Goal: Entertainment & Leisure: Consume media (video, audio)

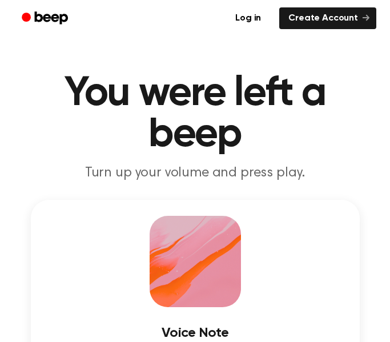
click at [181, 253] on div at bounding box center [195, 261] width 91 height 91
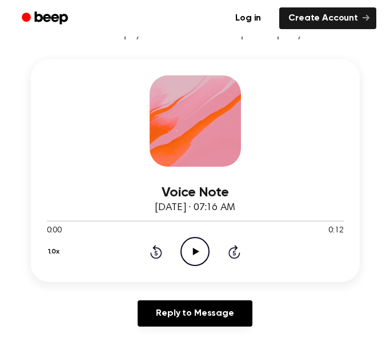
scroll to position [139, 0]
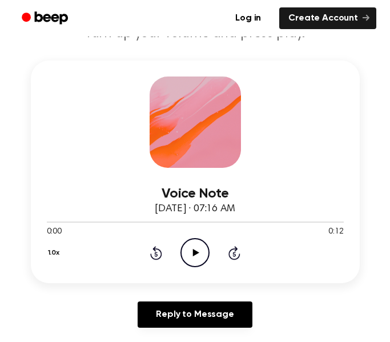
click at [191, 253] on icon "Play Audio" at bounding box center [195, 252] width 29 height 29
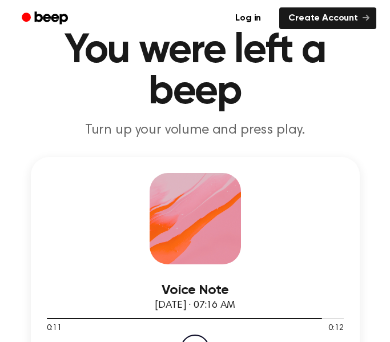
scroll to position [0, 0]
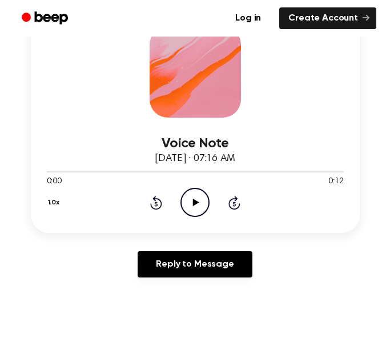
scroll to position [191, 0]
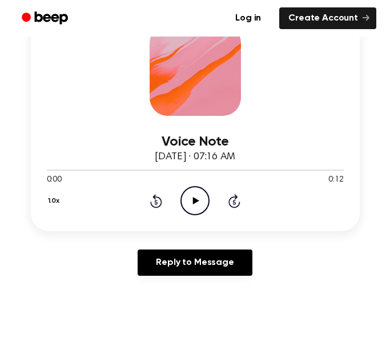
click at [185, 202] on icon "Play Audio" at bounding box center [195, 200] width 29 height 29
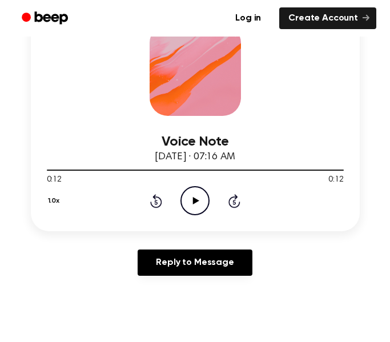
click at [198, 202] on icon "Play Audio" at bounding box center [195, 200] width 29 height 29
click at [200, 202] on icon "Play Audio" at bounding box center [195, 200] width 29 height 29
click at [197, 192] on icon "Play Audio" at bounding box center [195, 200] width 29 height 29
click at [202, 201] on icon "Play Audio" at bounding box center [195, 200] width 29 height 29
click at [200, 208] on icon "Play Audio" at bounding box center [195, 200] width 29 height 29
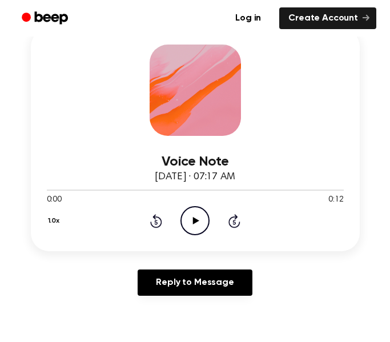
scroll to position [173, 0]
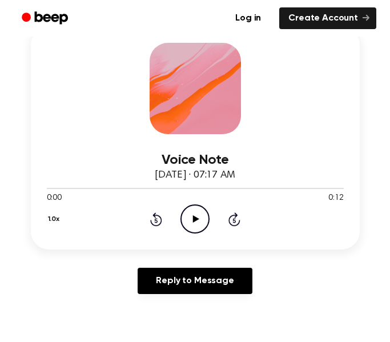
click at [190, 218] on icon "Play Audio" at bounding box center [195, 219] width 29 height 29
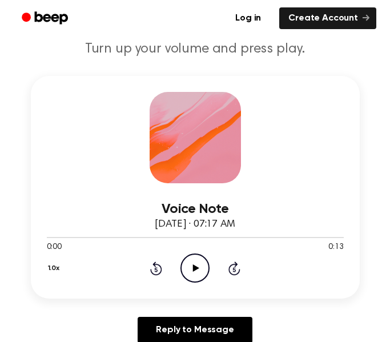
scroll to position [125, 0]
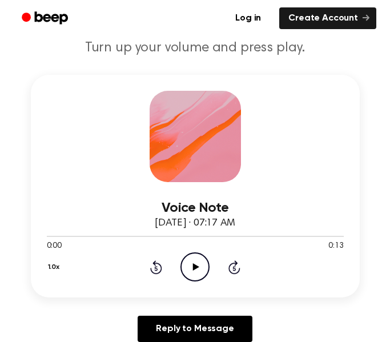
click at [201, 276] on icon "Play Audio" at bounding box center [195, 267] width 29 height 29
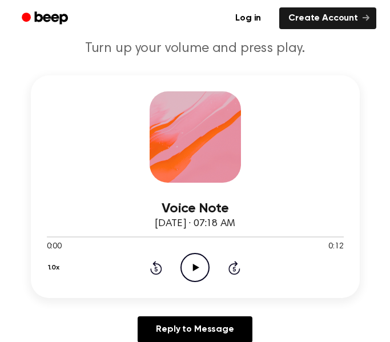
scroll to position [123, 0]
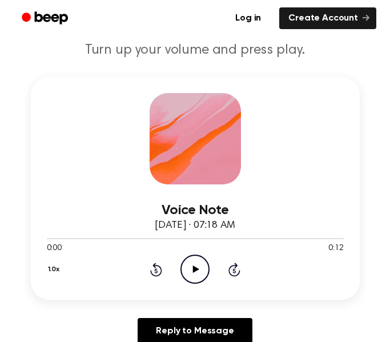
click at [195, 270] on icon at bounding box center [196, 269] width 6 height 7
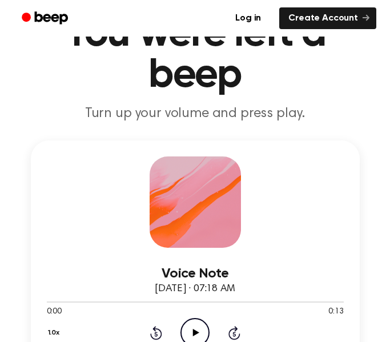
scroll to position [98, 0]
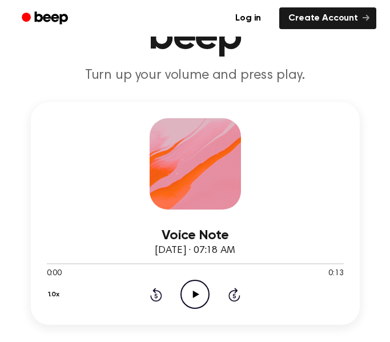
click at [195, 296] on icon at bounding box center [196, 294] width 6 height 7
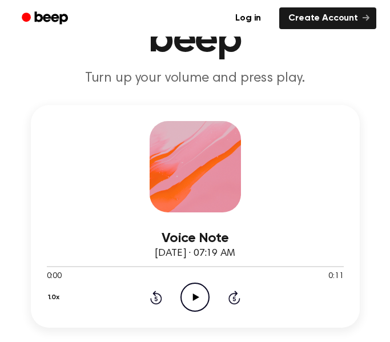
scroll to position [110, 0]
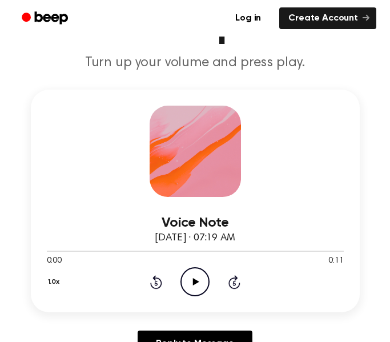
click at [193, 283] on icon at bounding box center [196, 281] width 6 height 7
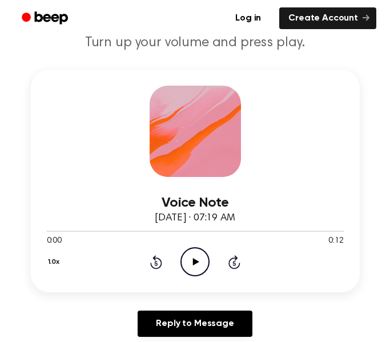
scroll to position [125, 0]
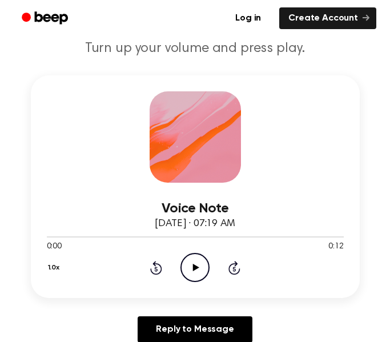
click at [197, 260] on icon "Play Audio" at bounding box center [195, 267] width 29 height 29
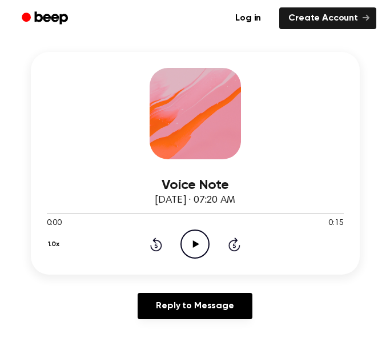
scroll to position [151, 0]
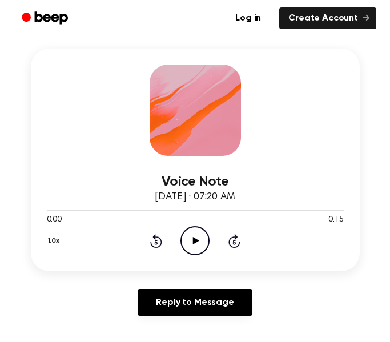
click at [191, 244] on icon "Play Audio" at bounding box center [195, 240] width 29 height 29
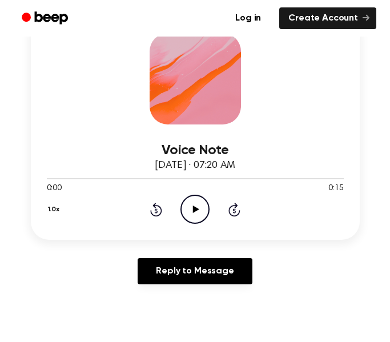
scroll to position [185, 0]
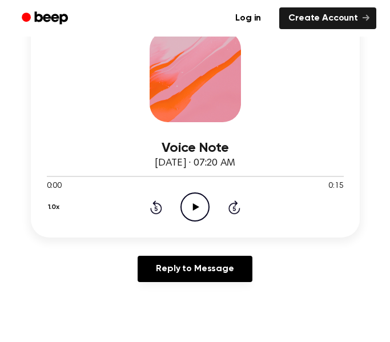
click at [195, 211] on icon "Play Audio" at bounding box center [195, 207] width 29 height 29
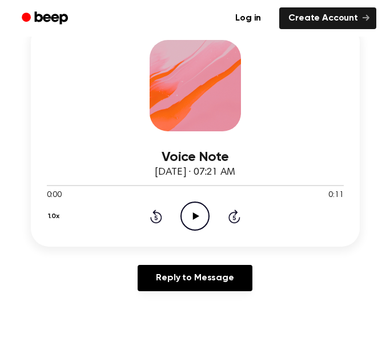
scroll to position [175, 0]
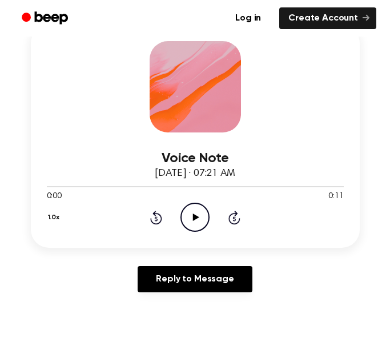
click at [205, 220] on icon "Play Audio" at bounding box center [195, 217] width 29 height 29
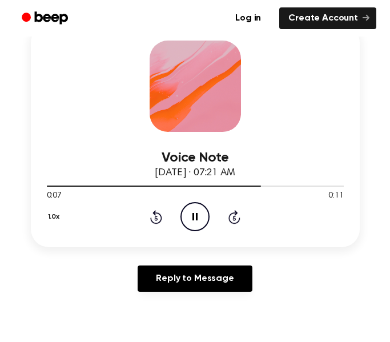
scroll to position [177, 0]
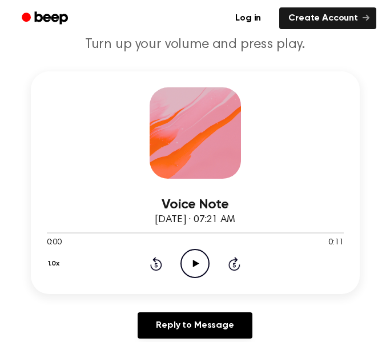
scroll to position [129, 0]
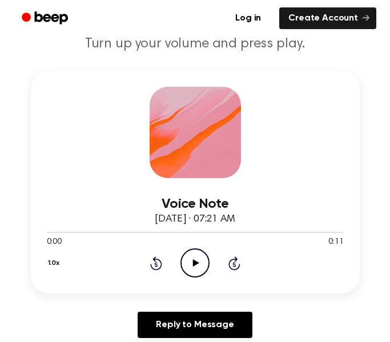
click at [185, 261] on icon "Play Audio" at bounding box center [195, 263] width 29 height 29
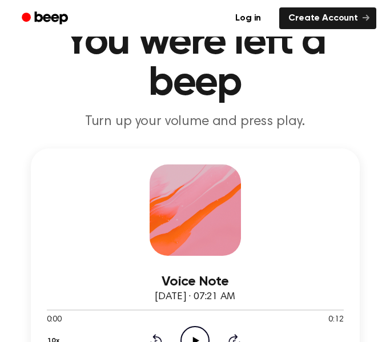
scroll to position [105, 0]
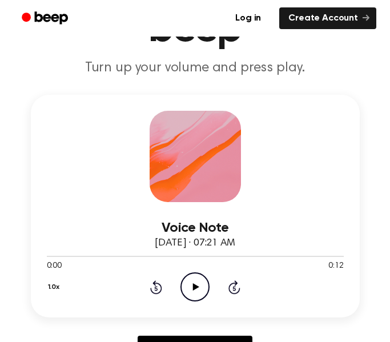
click at [183, 273] on div "0:00 0:12" at bounding box center [195, 267] width 297 height 12
click at [198, 288] on icon at bounding box center [196, 287] width 6 height 7
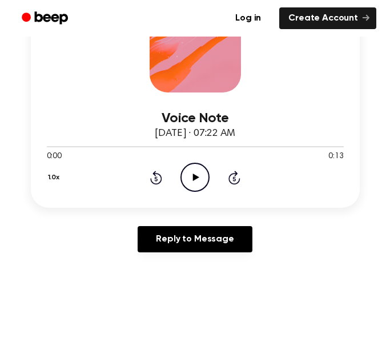
scroll to position [218, 0]
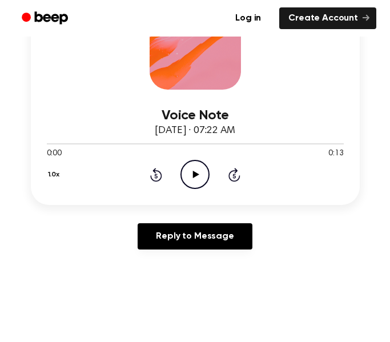
click at [195, 171] on icon "Play Audio" at bounding box center [195, 174] width 29 height 29
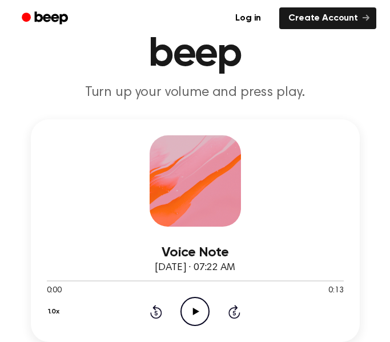
scroll to position [98, 0]
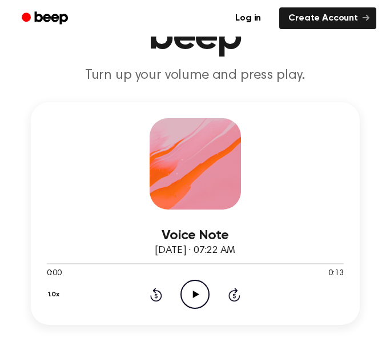
click at [203, 293] on icon "Play Audio" at bounding box center [195, 294] width 29 height 29
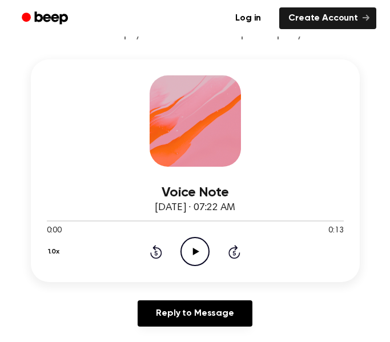
scroll to position [141, 0]
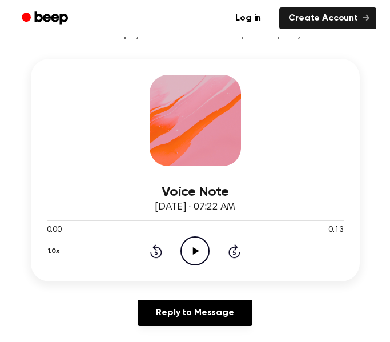
click at [193, 245] on icon "Play Audio" at bounding box center [195, 251] width 29 height 29
click at [195, 252] on icon "Pause Audio" at bounding box center [195, 251] width 29 height 29
click at [193, 260] on icon "Play Audio" at bounding box center [195, 251] width 29 height 29
click at [197, 249] on icon at bounding box center [195, 251] width 5 height 7
click at [197, 250] on icon "Play Audio" at bounding box center [195, 251] width 29 height 29
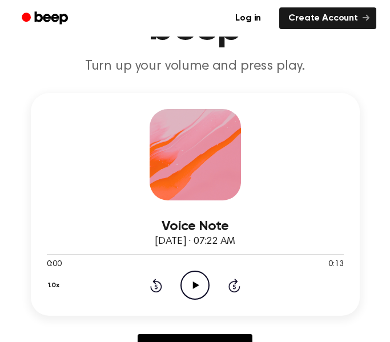
scroll to position [107, 0]
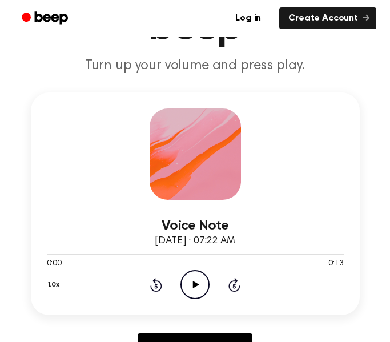
click at [185, 284] on icon "Play Audio" at bounding box center [195, 284] width 29 height 29
